Goal: Task Accomplishment & Management: Manage account settings

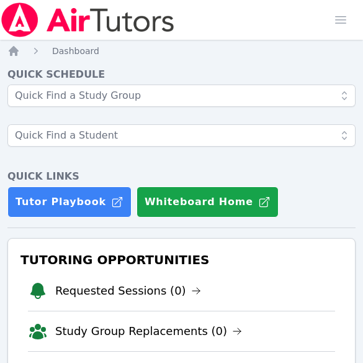
click at [47, 153] on div at bounding box center [181, 121] width 348 height 75
click at [41, 51] on icon "Breadcrumb" at bounding box center [36, 51] width 12 height 12
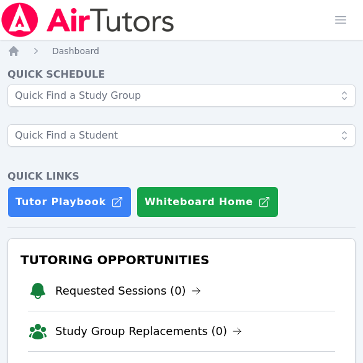
click at [20, 119] on div at bounding box center [181, 121] width 348 height 75
click at [23, 30] on img at bounding box center [88, 19] width 176 height 35
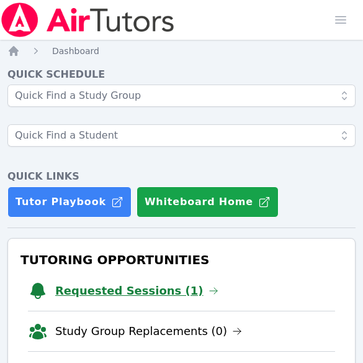
click at [117, 291] on link "Requested Sessions (1)" at bounding box center [136, 290] width 163 height 17
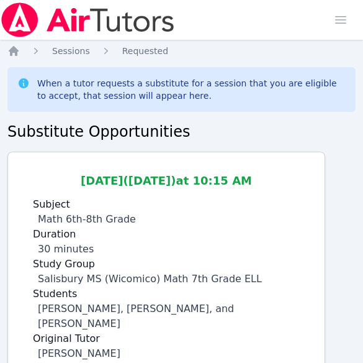
scroll to position [63, 0]
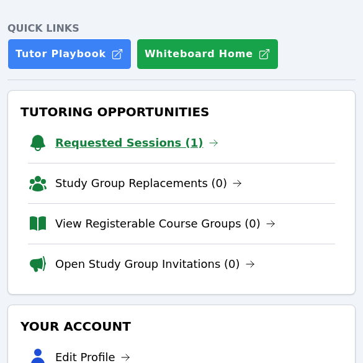
click at [156, 137] on link "Requested Sessions (1)" at bounding box center [136, 142] width 163 height 17
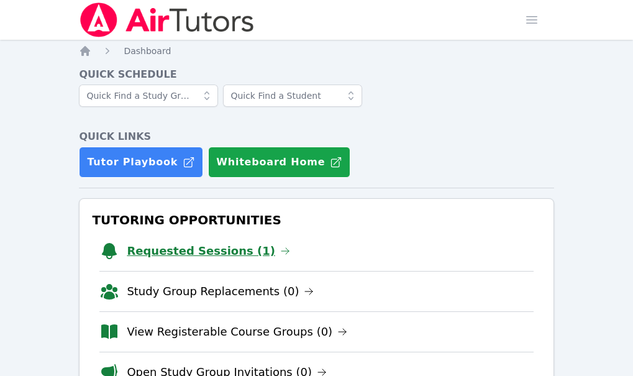
click at [194, 242] on link "Requested Sessions (1)" at bounding box center [208, 250] width 163 height 17
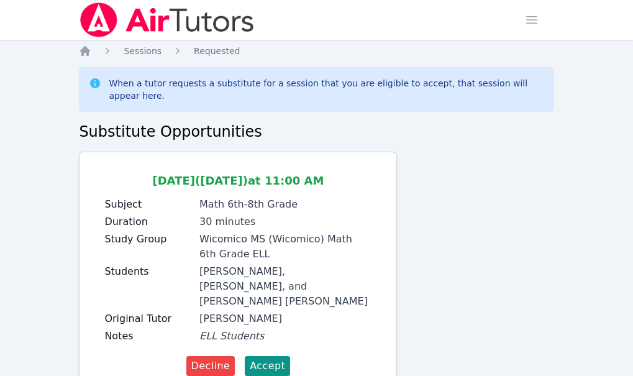
scroll to position [33, 0]
